Goal: Task Accomplishment & Management: Manage account settings

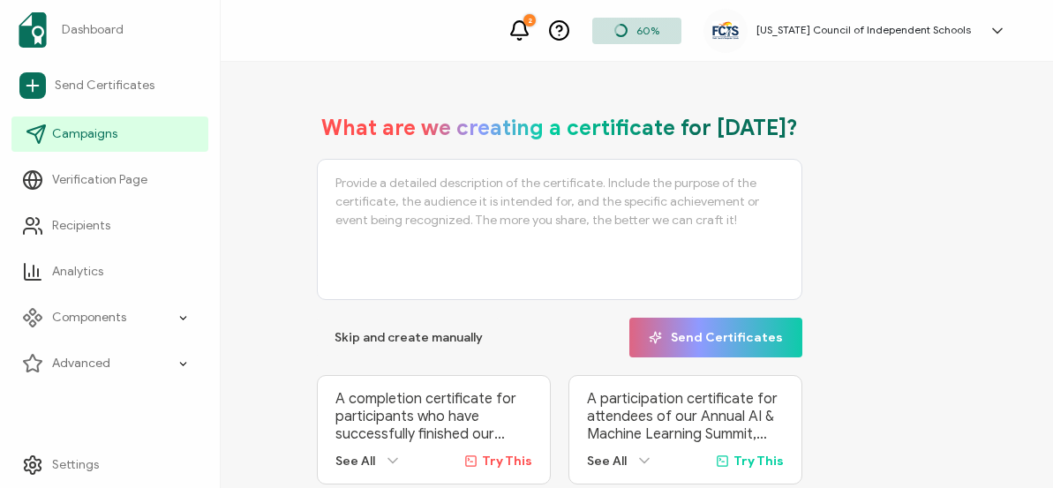
click at [86, 130] on span "Campaigns" at bounding box center [84, 134] width 65 height 18
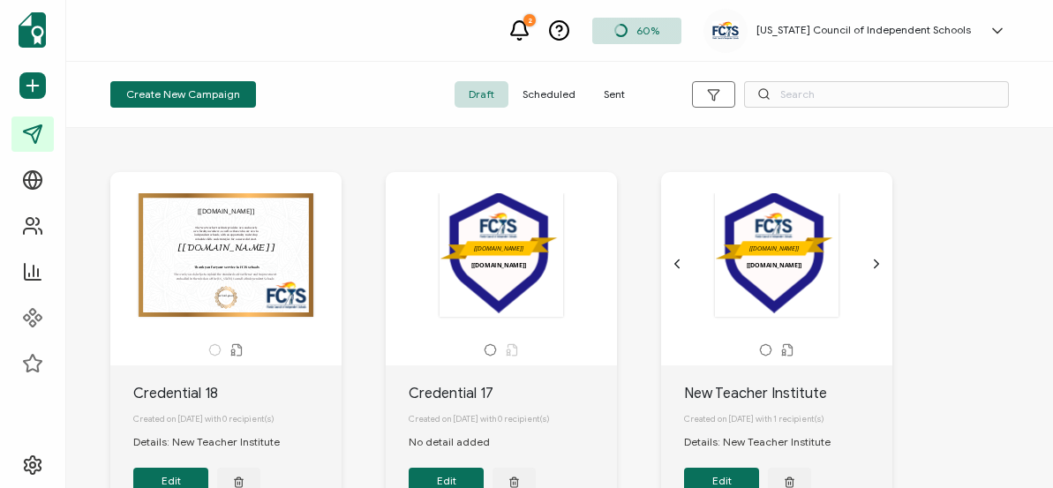
scroll to position [26, 0]
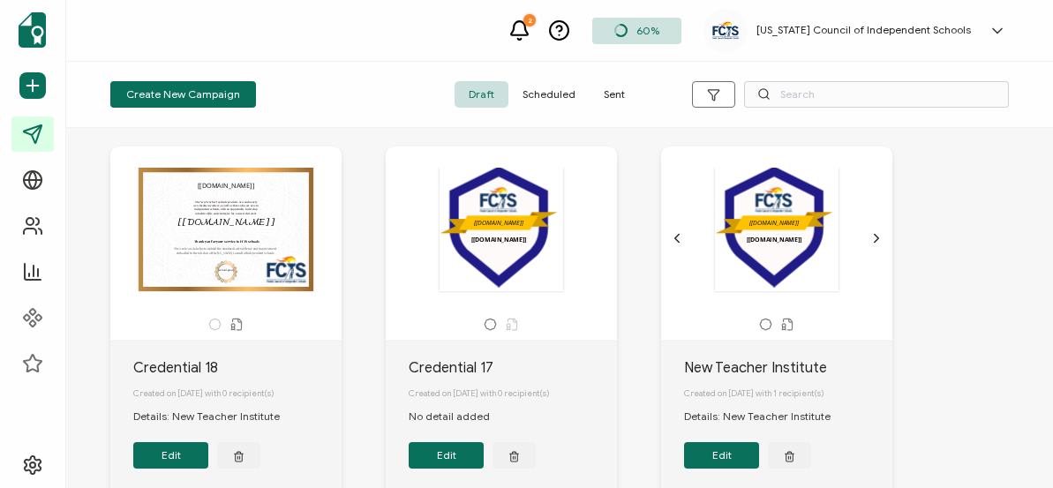
click at [999, 34] on icon at bounding box center [997, 31] width 18 height 18
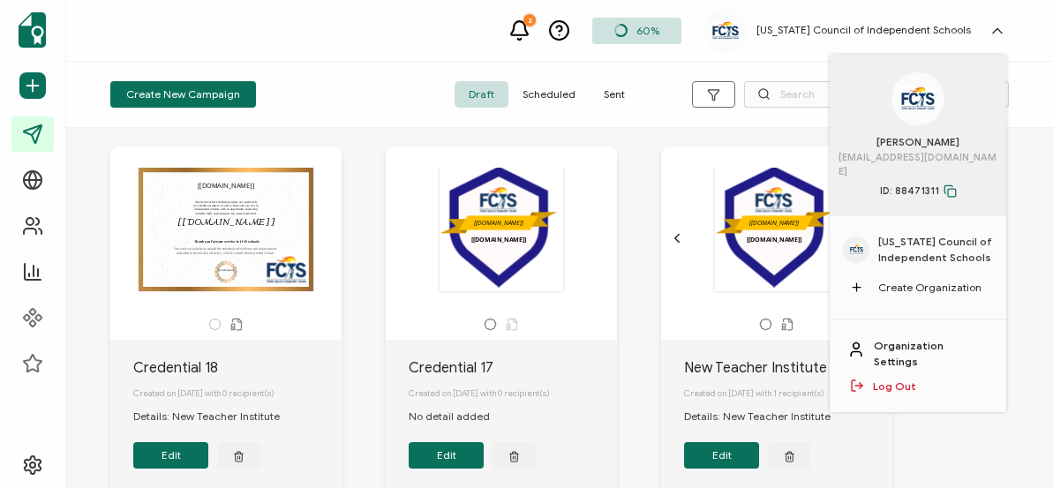
click at [921, 338] on link "Organization Settings" at bounding box center [931, 354] width 115 height 32
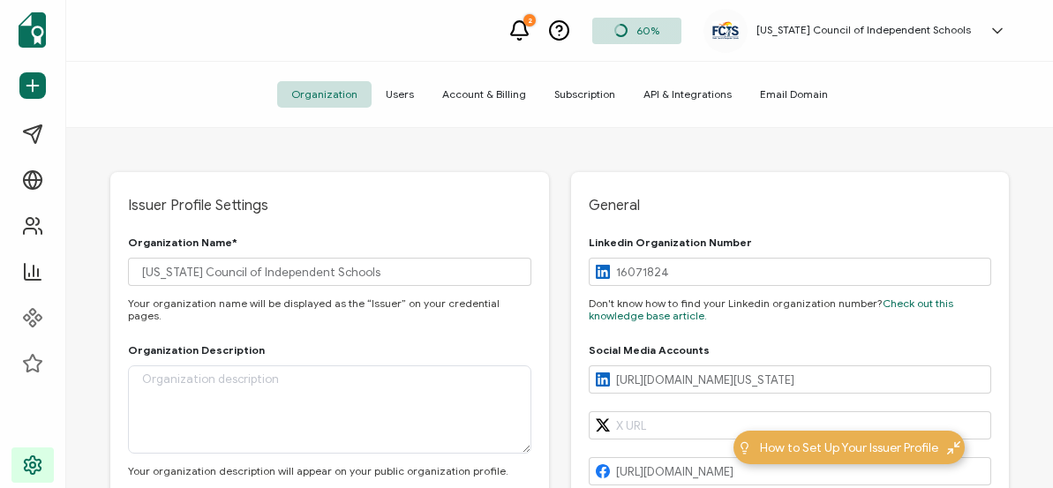
type input "[US_STATE]"
type input "[GEOGRAPHIC_DATA]"
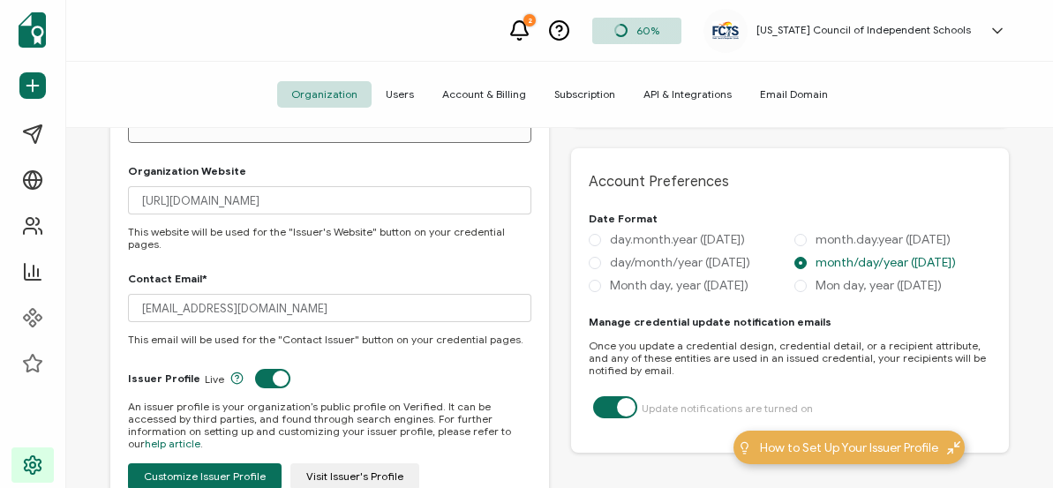
scroll to position [779, 0]
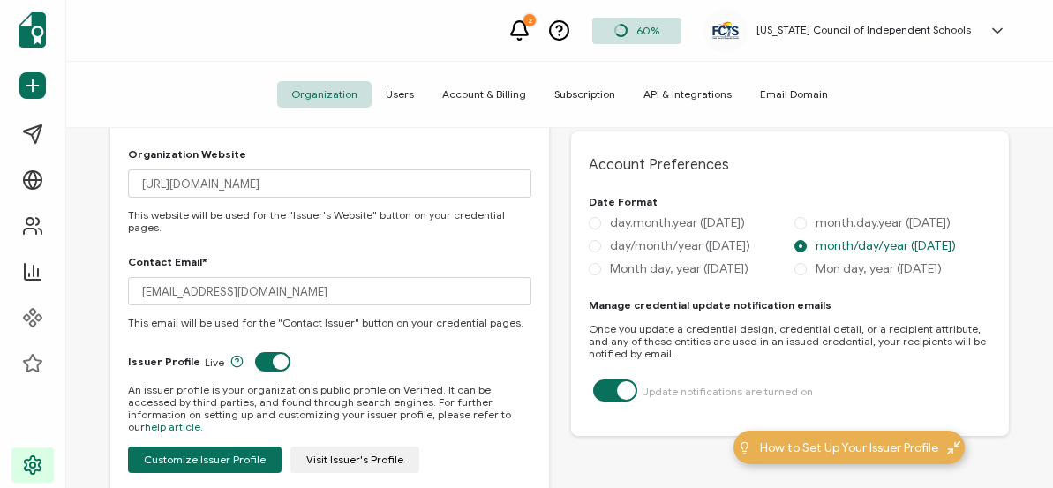
click at [627, 384] on label at bounding box center [615, 381] width 44 height 4
click at [618, 396] on input "checkbox" at bounding box center [611, 390] width 11 height 11
checkbox input "false"
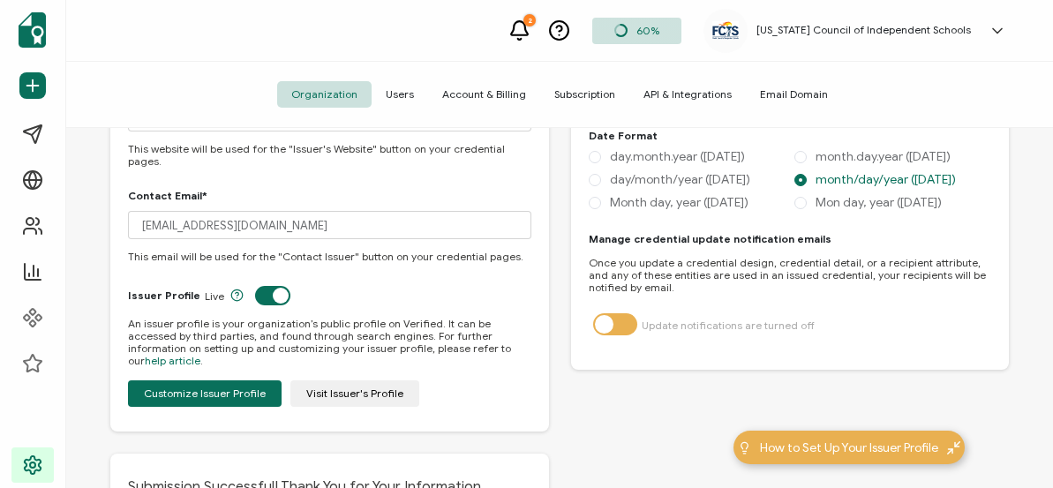
scroll to position [853, 0]
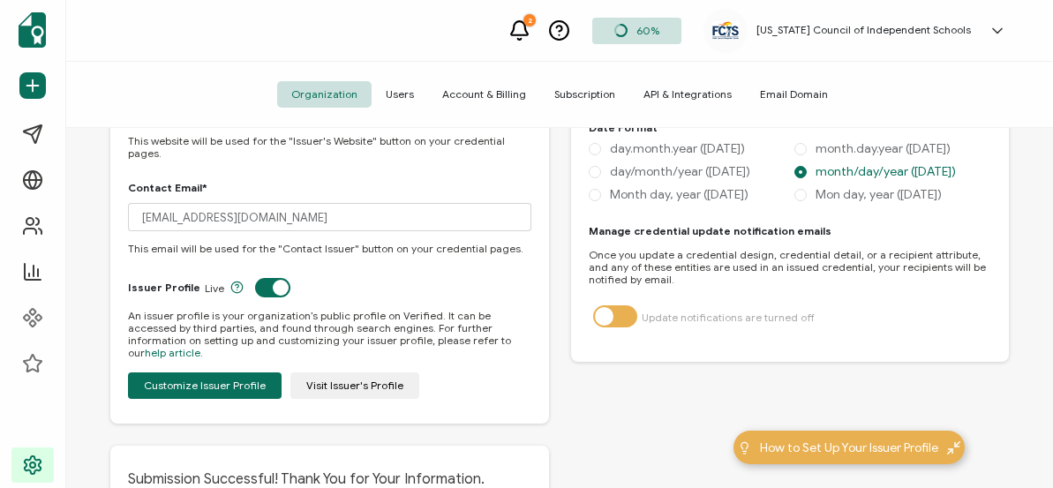
click at [412, 100] on span "Users" at bounding box center [399, 94] width 56 height 26
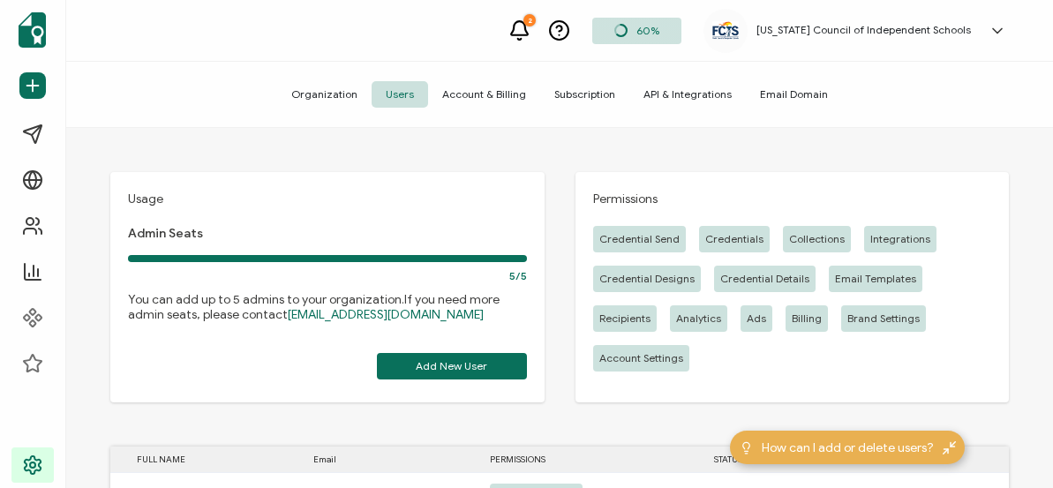
click at [473, 95] on span "Account & Billing" at bounding box center [484, 94] width 112 height 26
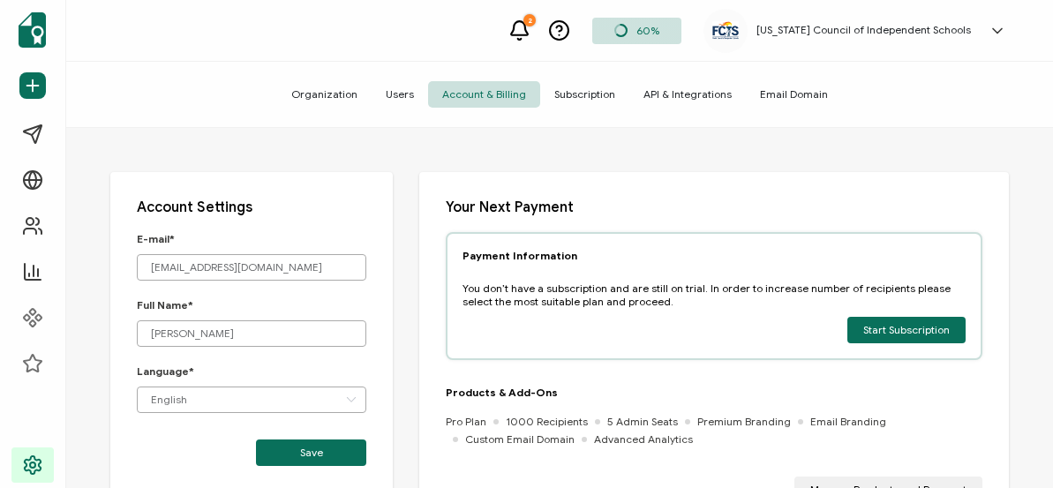
click at [582, 93] on span "Subscription" at bounding box center [584, 94] width 89 height 26
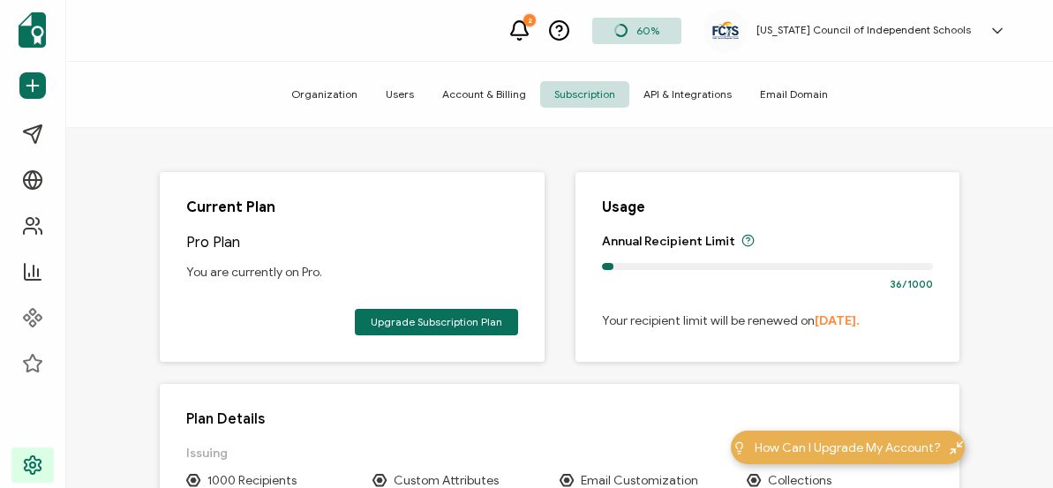
click at [413, 97] on span "Users" at bounding box center [399, 94] width 56 height 26
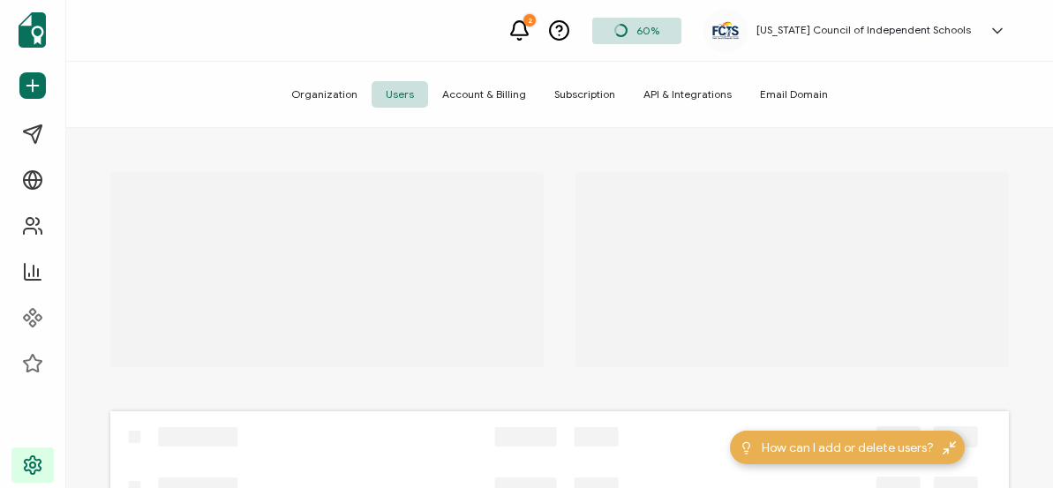
click at [355, 98] on span "Organization" at bounding box center [324, 94] width 94 height 26
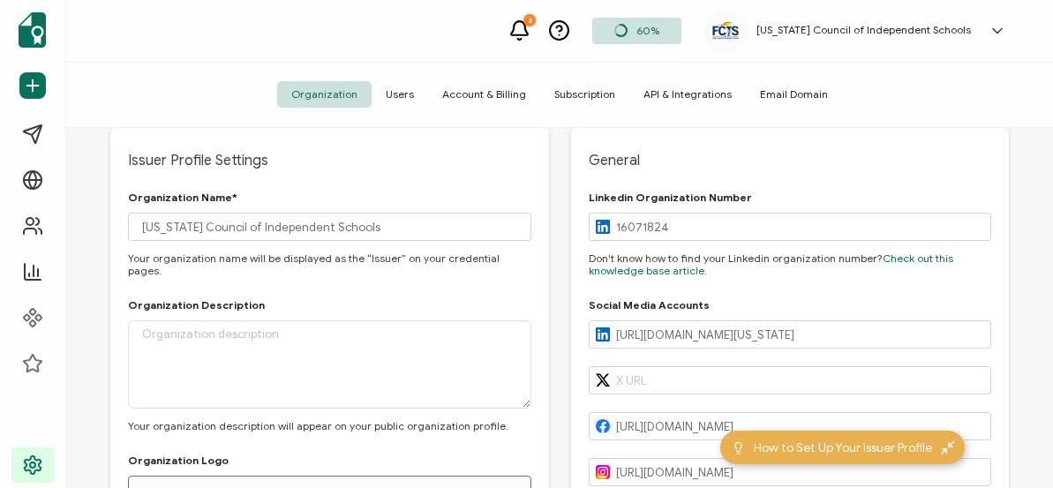
type input "[US_STATE]"
type input "[GEOGRAPHIC_DATA]"
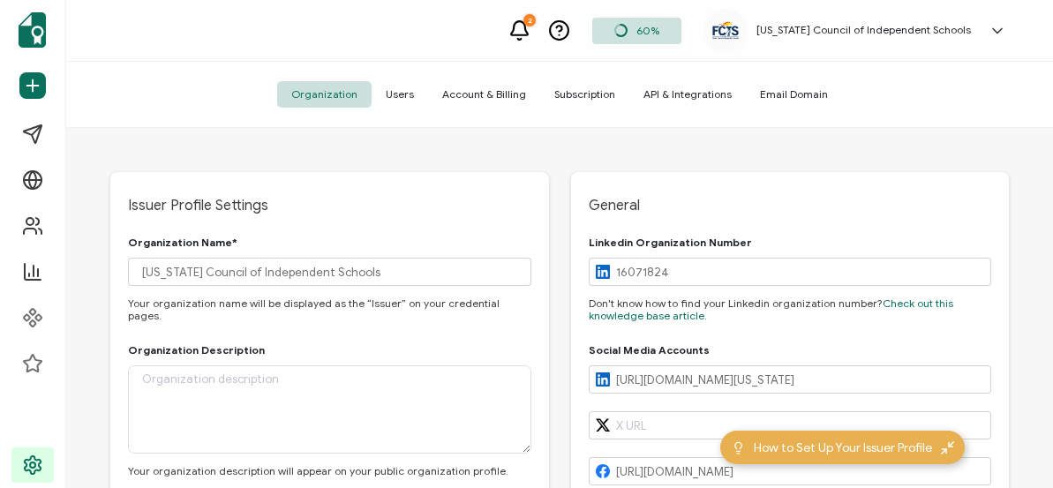
click at [570, 99] on span "Subscription" at bounding box center [584, 94] width 89 height 26
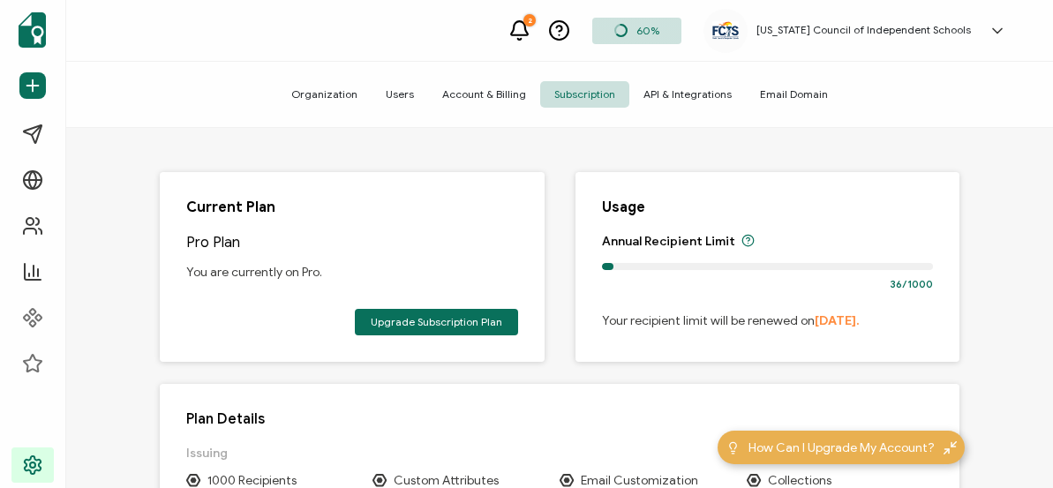
click at [709, 101] on span "API & Integrations" at bounding box center [687, 94] width 116 height 26
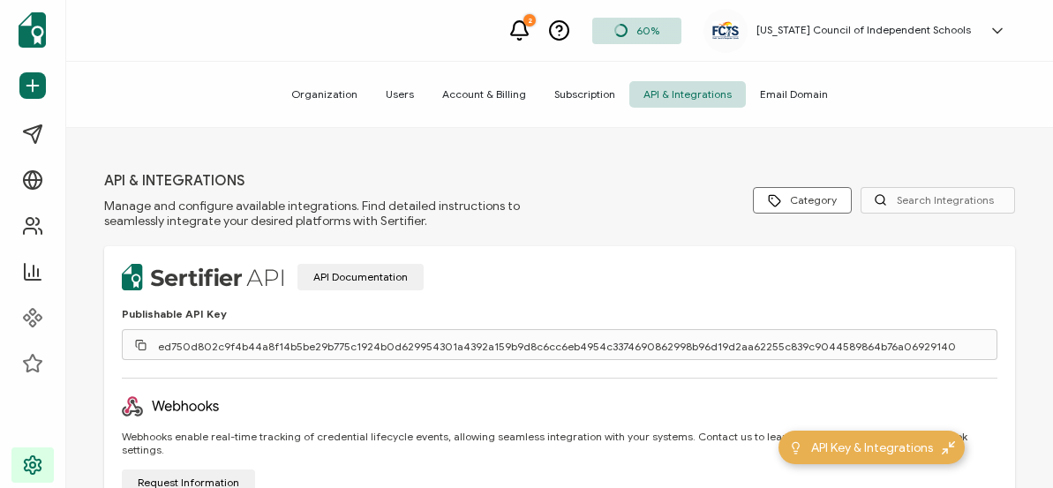
click at [792, 101] on span "Email Domain" at bounding box center [794, 94] width 96 height 26
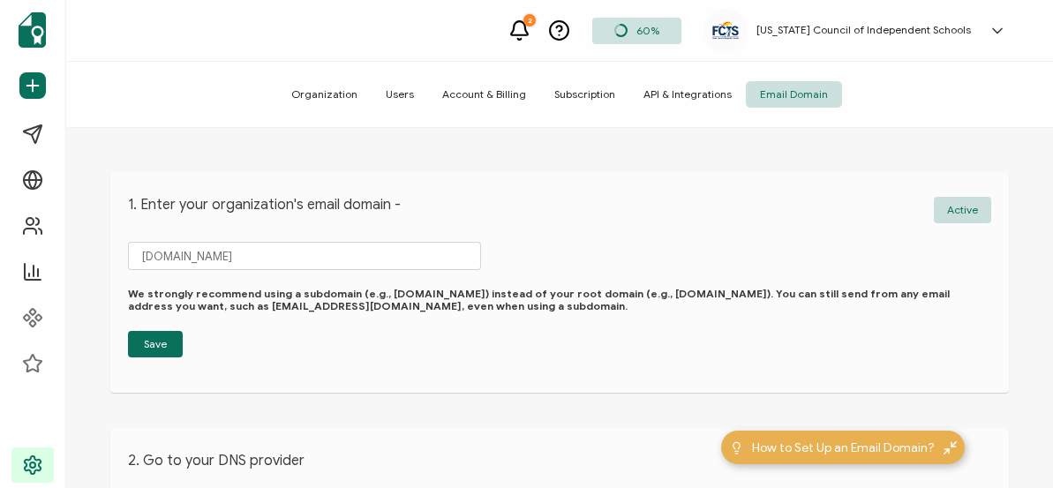
click at [518, 92] on span "Account & Billing" at bounding box center [484, 94] width 112 height 26
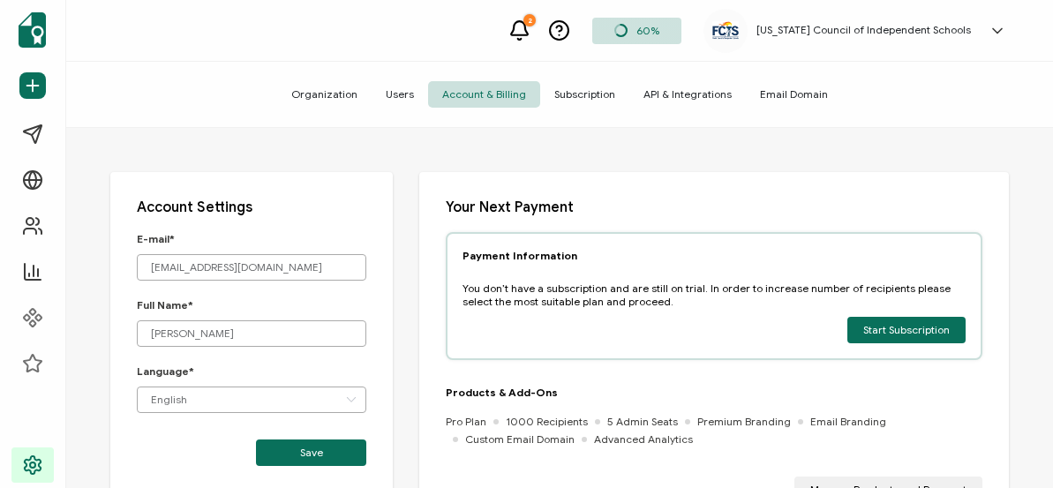
click at [413, 94] on span "Users" at bounding box center [399, 94] width 56 height 26
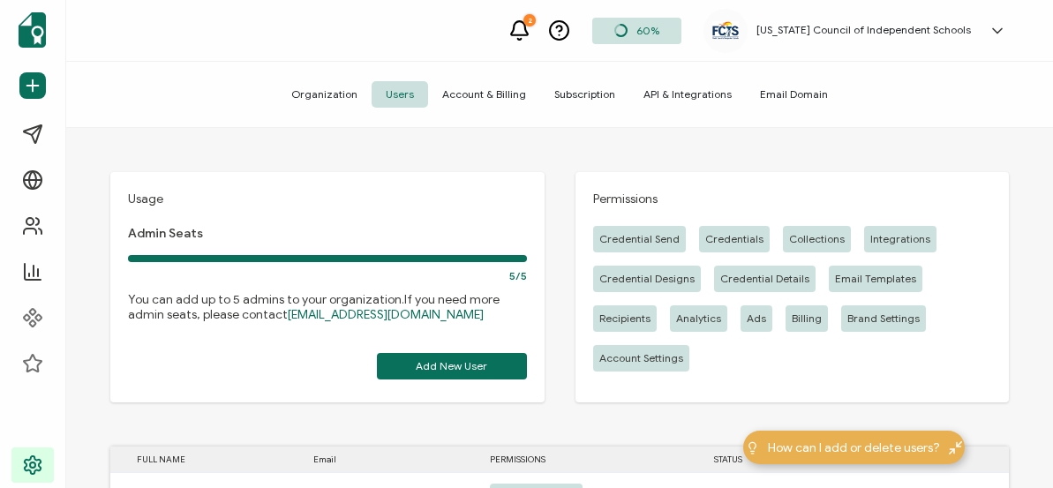
click at [560, 338] on div "Usage Admin Seats 5/5 You can add up to 5 admins to your organization. If you n…" at bounding box center [559, 287] width 898 height 230
